Goal: Transaction & Acquisition: Book appointment/travel/reservation

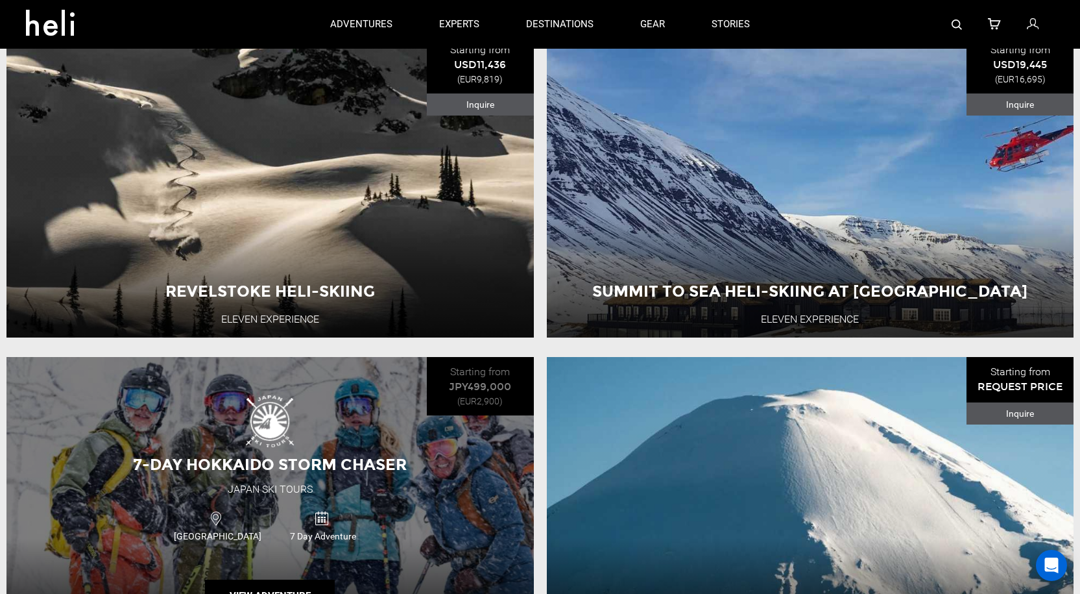
scroll to position [843, 0]
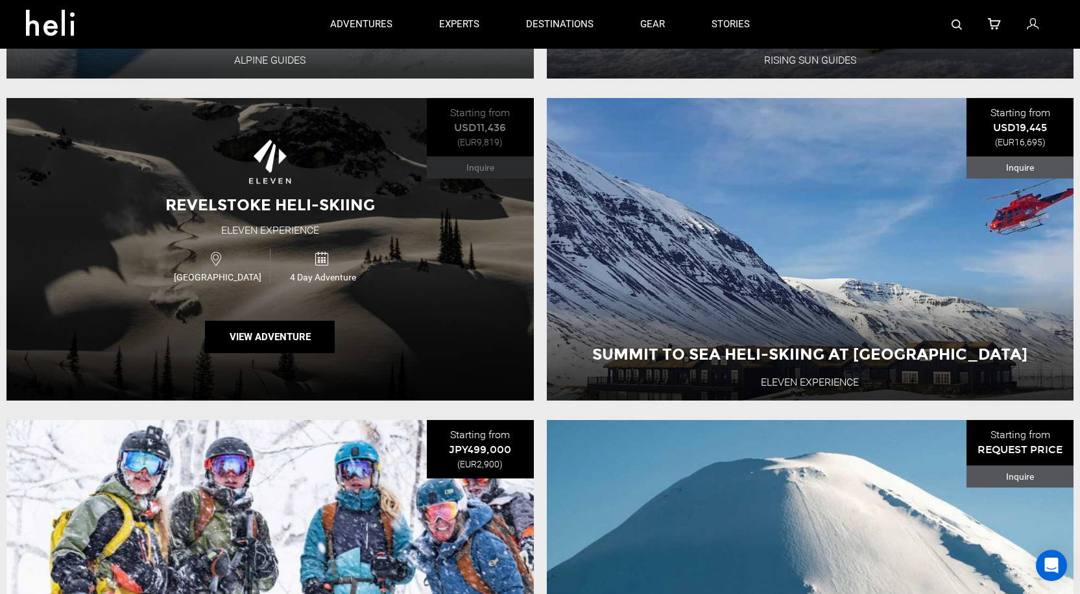
click at [450, 294] on div "Revelstoke Heli-Skiing Eleven Experience [GEOGRAPHIC_DATA] 4 Day Adventure View…" at bounding box center [269, 249] width 527 height 302
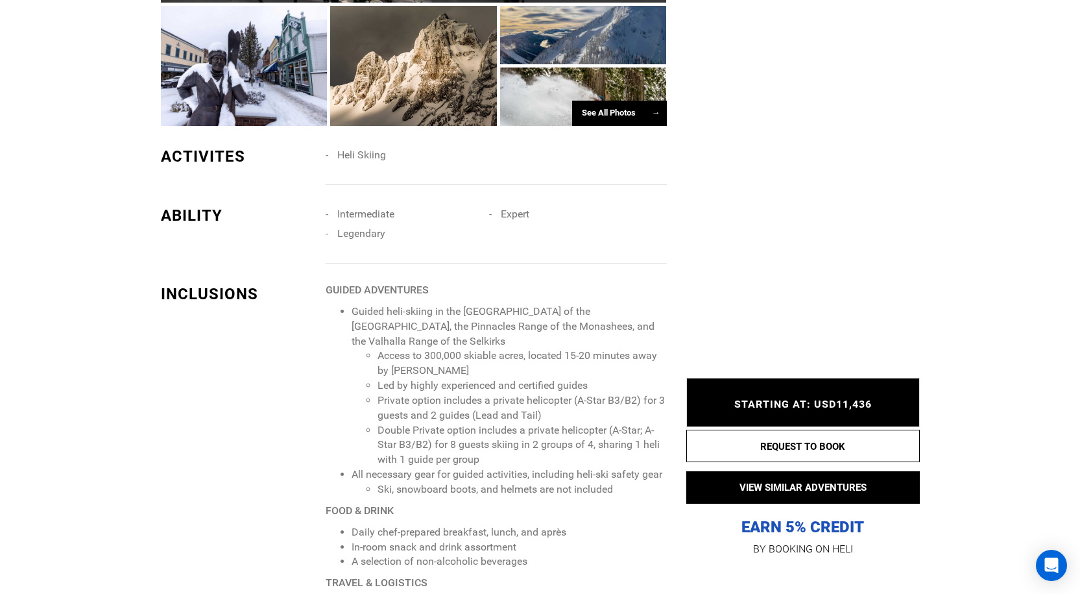
scroll to position [1298, 0]
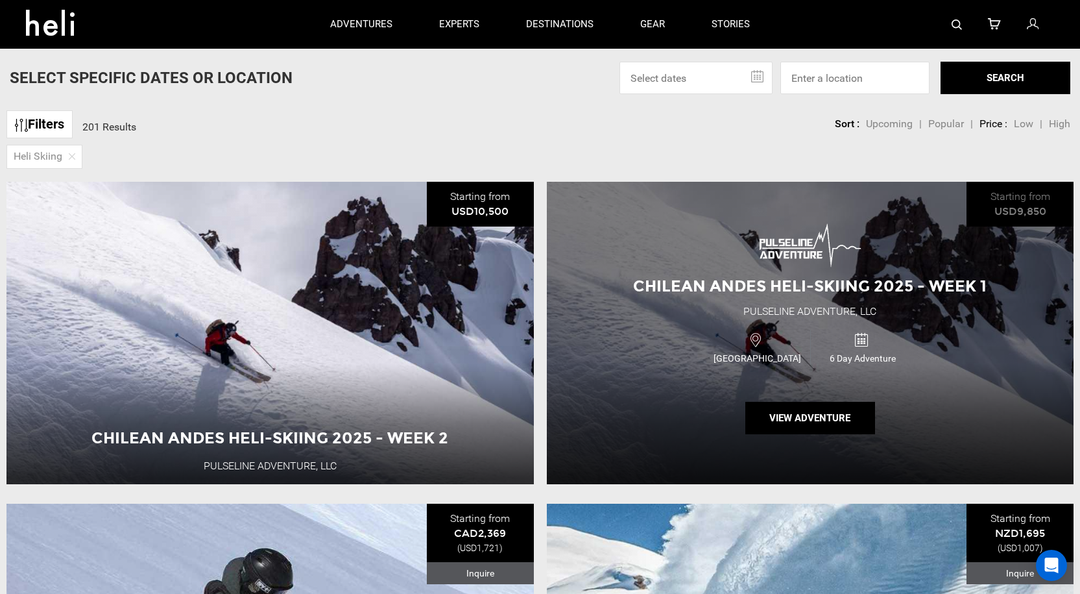
click at [647, 329] on div "Chilean Andes Heli-Skiing 2025 - Week 1 Pulseline Adventure, LLC Chile 6 Day Ad…" at bounding box center [810, 333] width 527 height 302
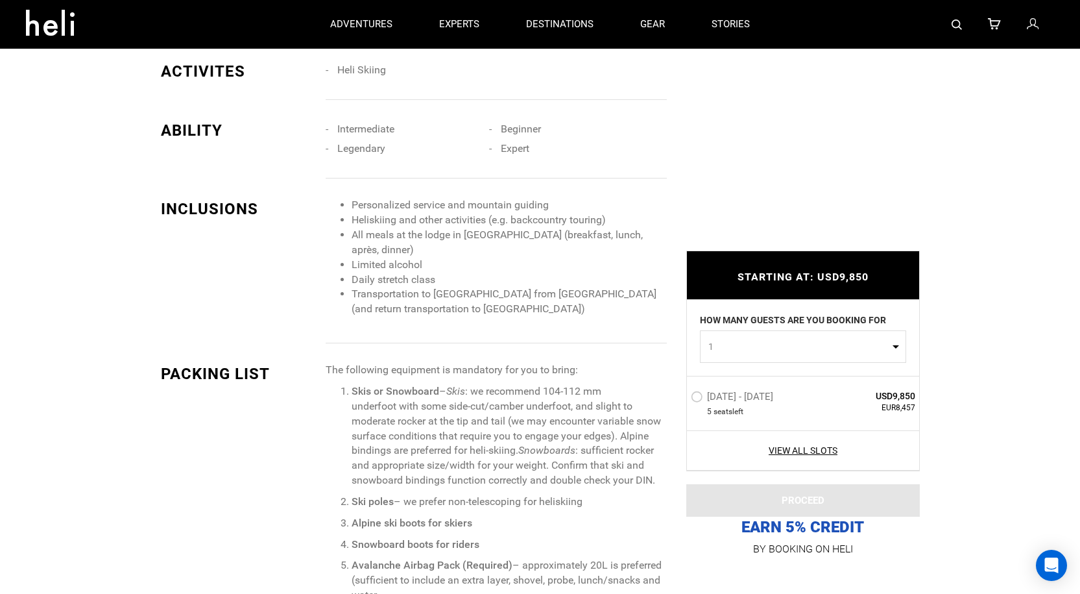
scroll to position [1168, 0]
